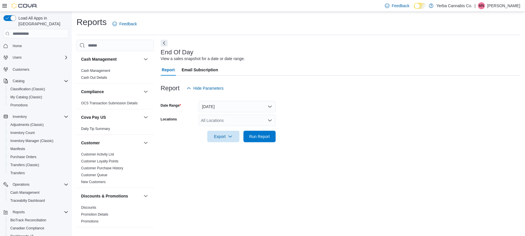
click at [240, 130] on div at bounding box center [341, 128] width 360 height 5
click at [256, 134] on span "Run Report" at bounding box center [259, 136] width 21 height 6
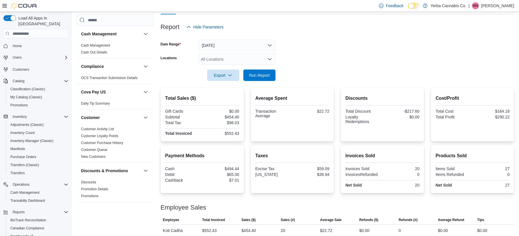
scroll to position [67, 0]
